Goal: Information Seeking & Learning: Learn about a topic

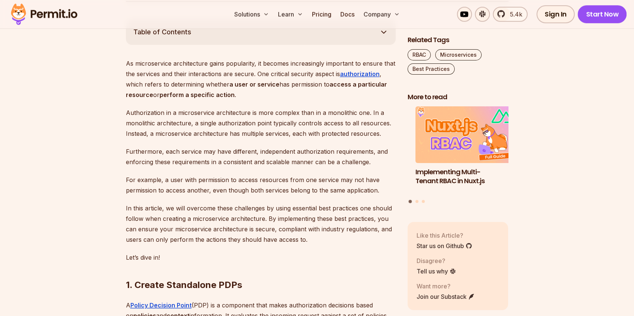
scroll to position [349, 0]
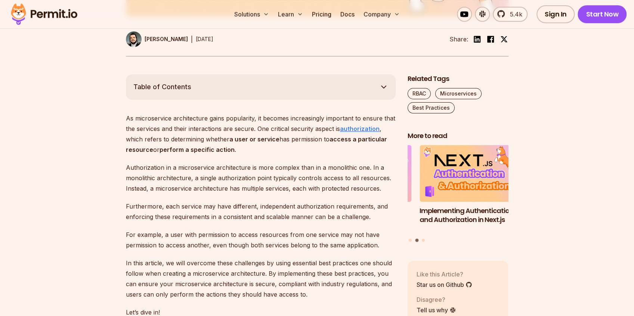
click at [362, 133] on strong "authorization" at bounding box center [360, 128] width 40 height 7
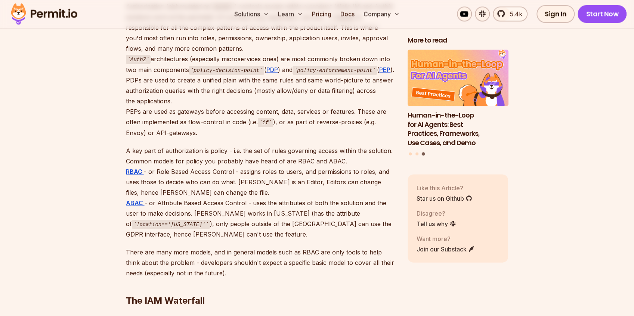
scroll to position [946, 0]
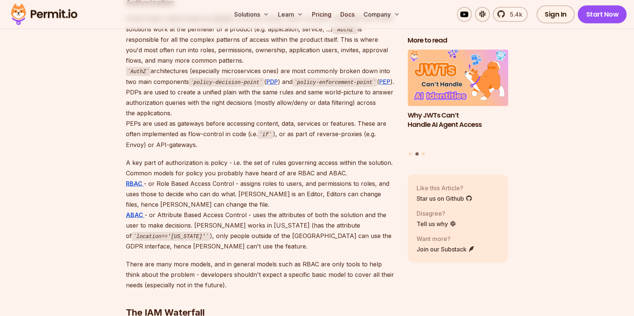
click at [168, 169] on p "A key part of authorization is policy - i.e. the set of rules governing access …" at bounding box center [261, 204] width 270 height 95
click at [144, 171] on p "A key part of authorization is policy - i.e. the set of rules governing access …" at bounding box center [261, 204] width 270 height 95
copy p "Common"
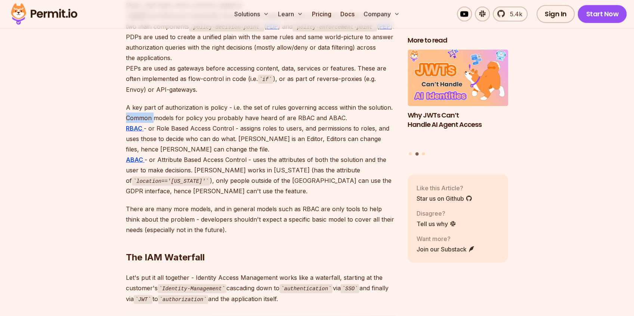
scroll to position [996, 0]
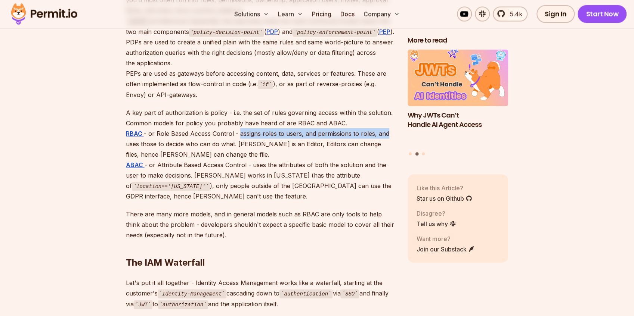
drag, startPoint x: 238, startPoint y: 131, endPoint x: 387, endPoint y: 131, distance: 148.3
click at [387, 131] on p "A key part of authorization is policy - i.e. the set of rules governing access …" at bounding box center [261, 155] width 270 height 95
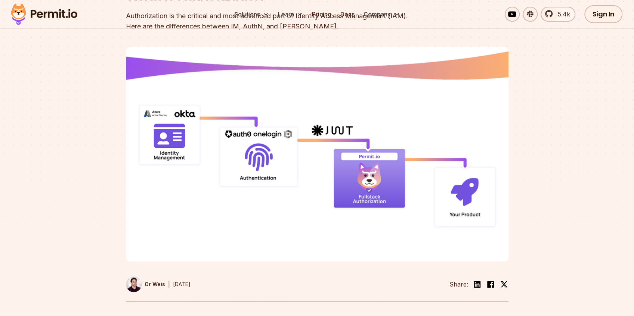
scroll to position [0, 0]
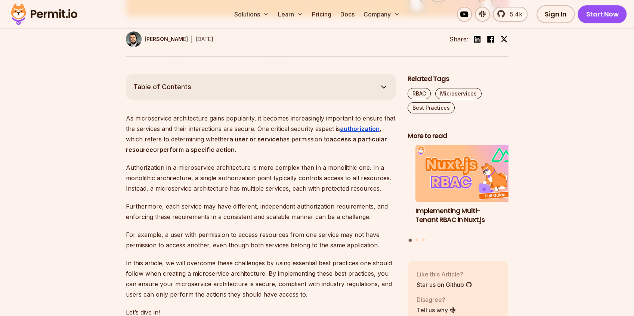
scroll to position [349, 0]
